Goal: Task Accomplishment & Management: Manage account settings

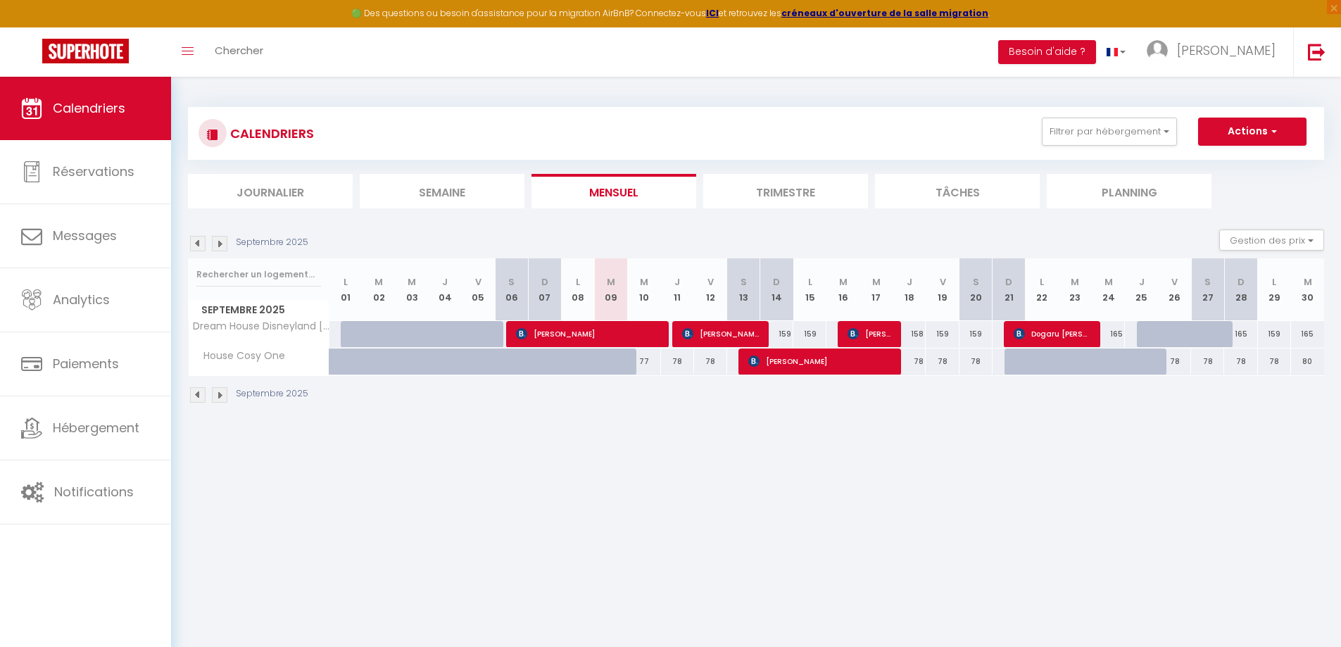
click at [775, 195] on li "Trimestre" at bounding box center [785, 191] width 165 height 34
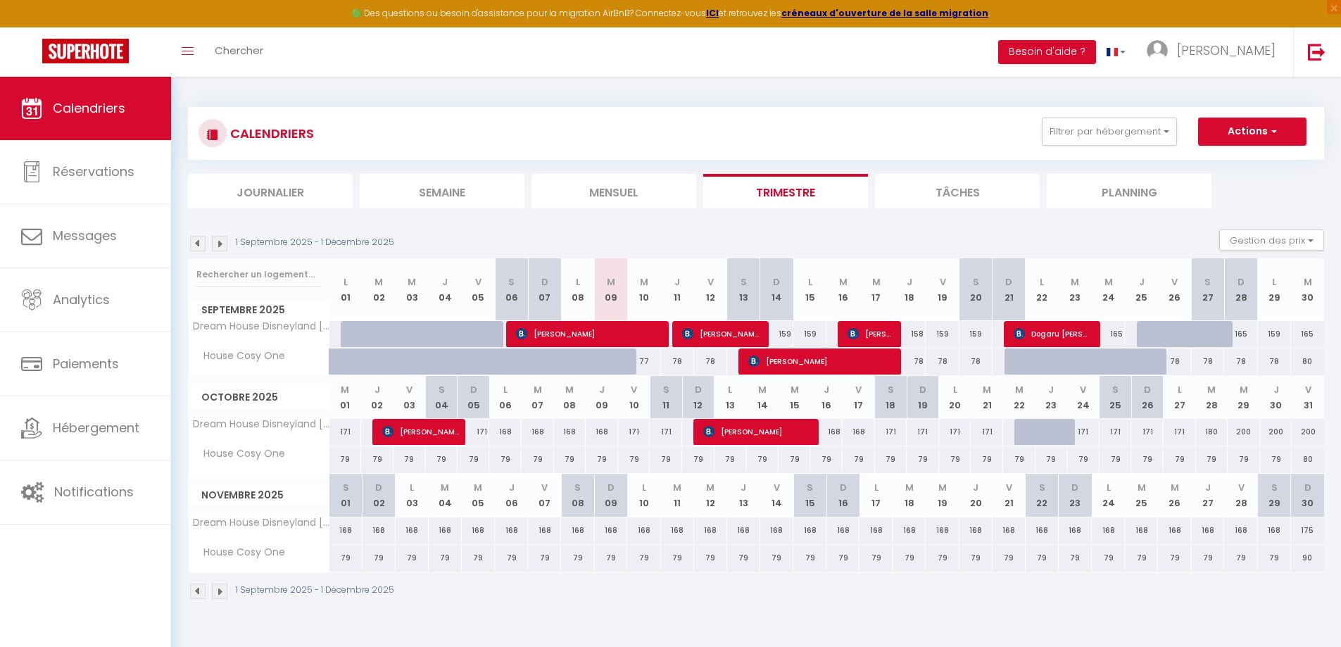
click at [613, 364] on div at bounding box center [622, 369] width 33 height 27
type input "78"
select select "1"
type input "[DATE]"
type input "Mer 10 Septembre 2025"
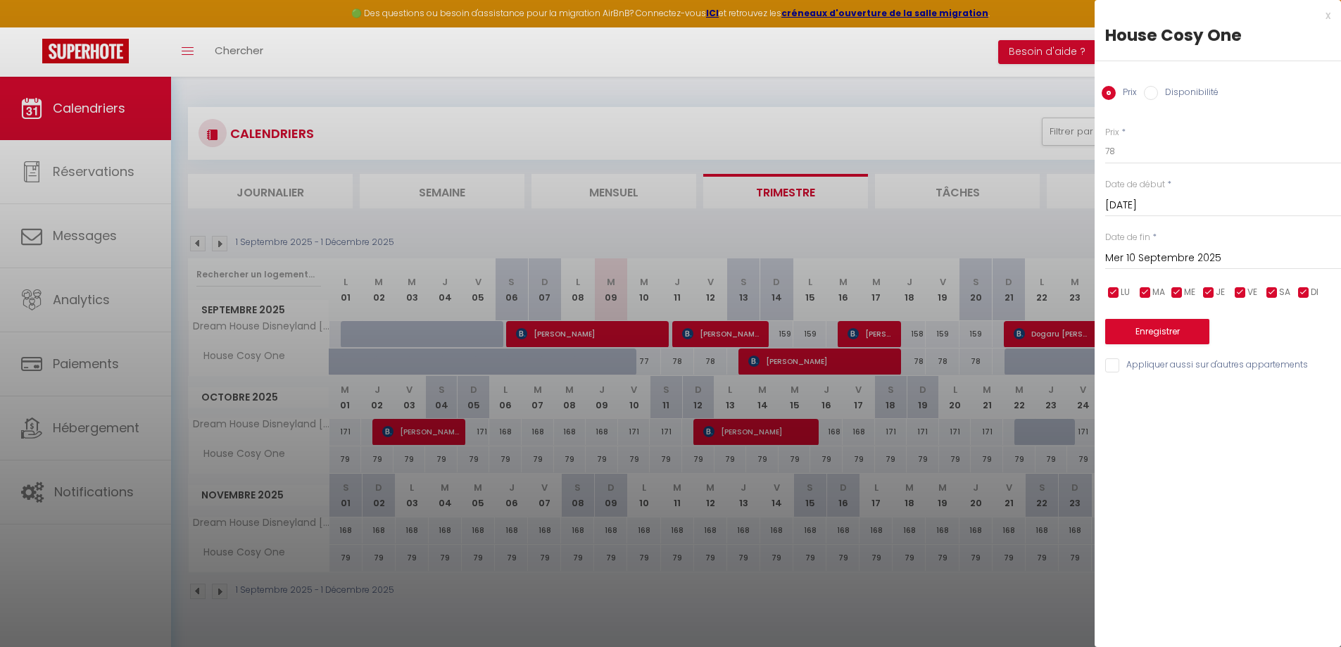
click at [1202, 94] on label "Disponibilité" at bounding box center [1188, 93] width 61 height 15
click at [1158, 94] on input "Disponibilité" at bounding box center [1151, 93] width 14 height 14
radio input "true"
radio input "false"
click at [1167, 157] on select "Disponible Indisponible" at bounding box center [1223, 152] width 236 height 27
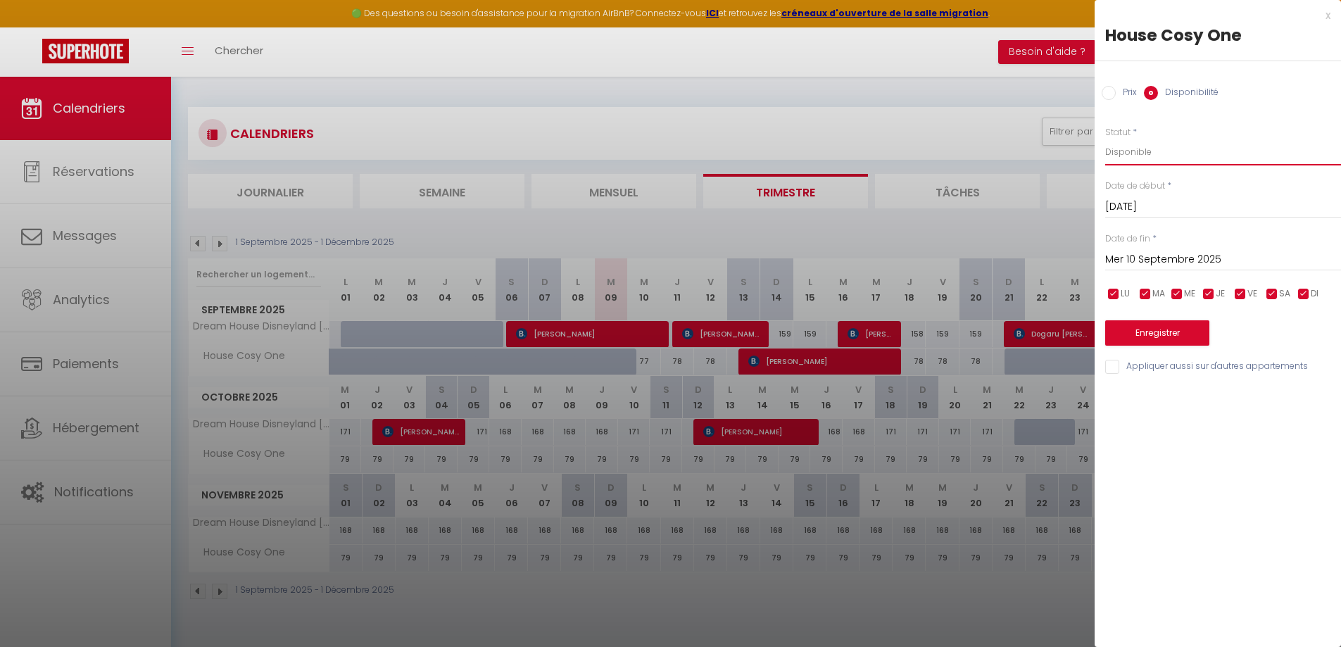
click at [1105, 139] on select "Disponible Indisponible" at bounding box center [1223, 152] width 236 height 27
click at [1167, 324] on button "Enregistrer" at bounding box center [1157, 332] width 104 height 25
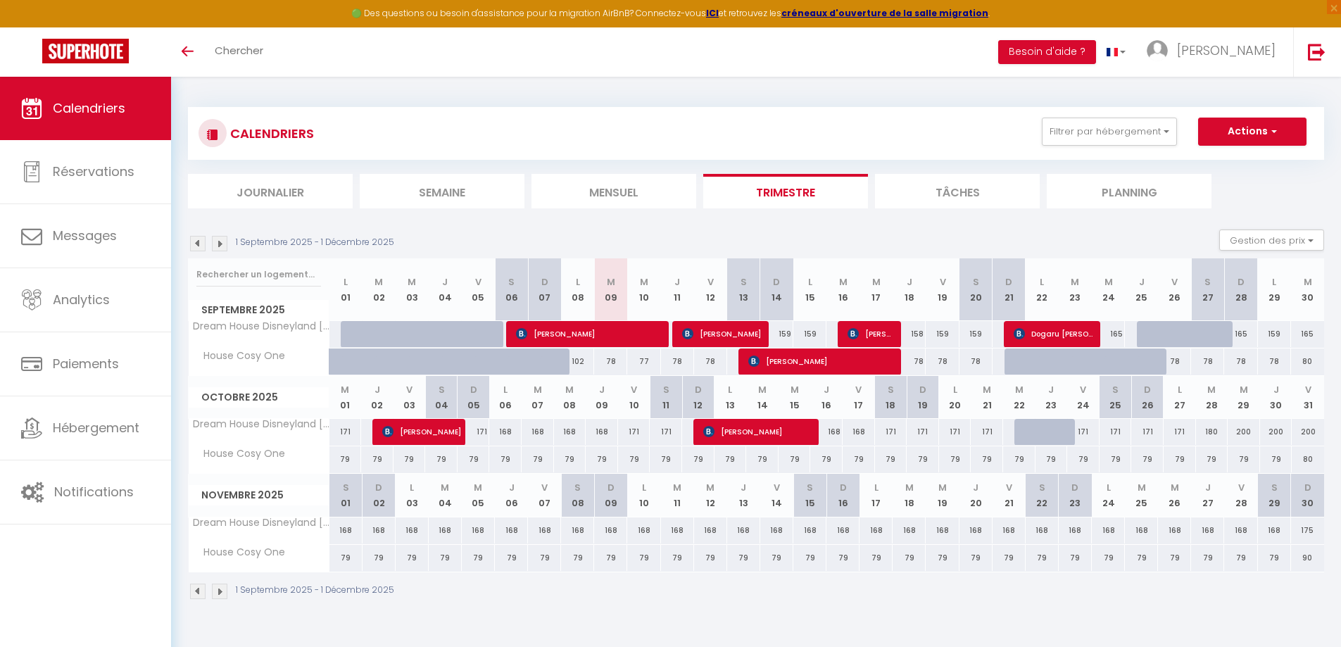
click at [1247, 362] on div "78" at bounding box center [1240, 361] width 33 height 26
type input "78"
type input "Dim 28 Septembre 2025"
type input "Lun 29 Septembre 2025"
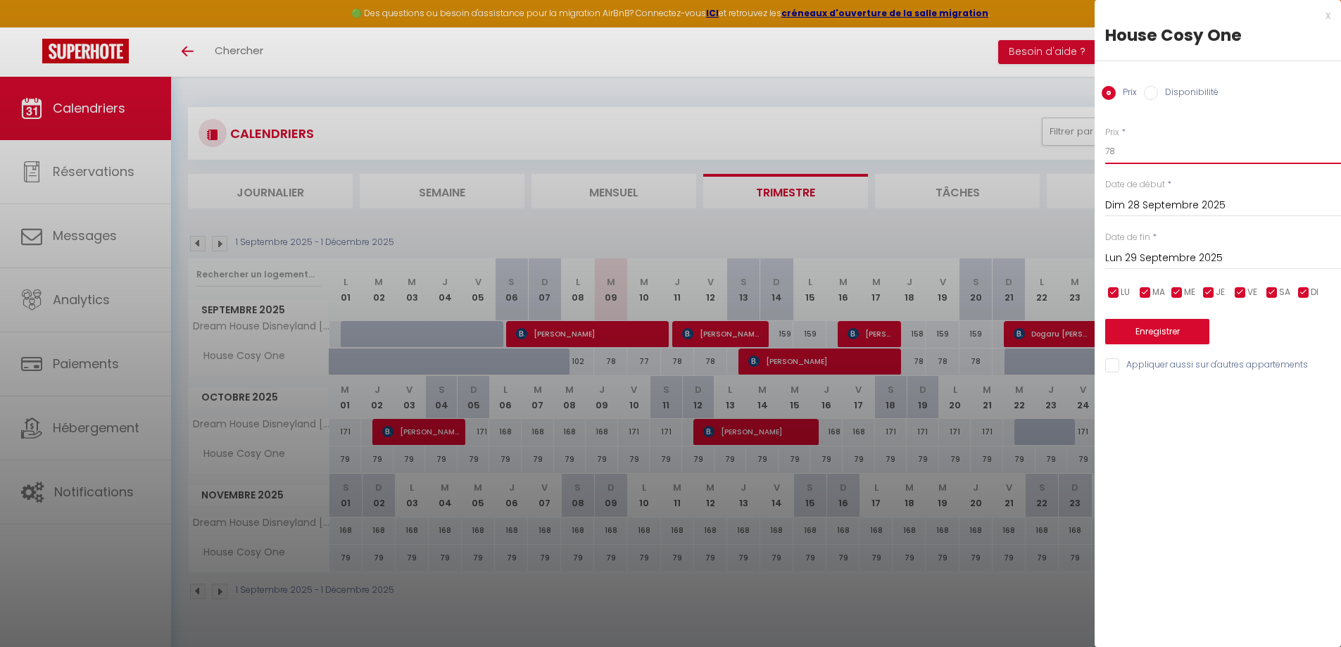
click at [1190, 160] on input "78" at bounding box center [1223, 151] width 236 height 25
type input "7"
type input "79"
click at [1163, 329] on button "Enregistrer" at bounding box center [1157, 331] width 104 height 25
